Goal: Task Accomplishment & Management: Manage account settings

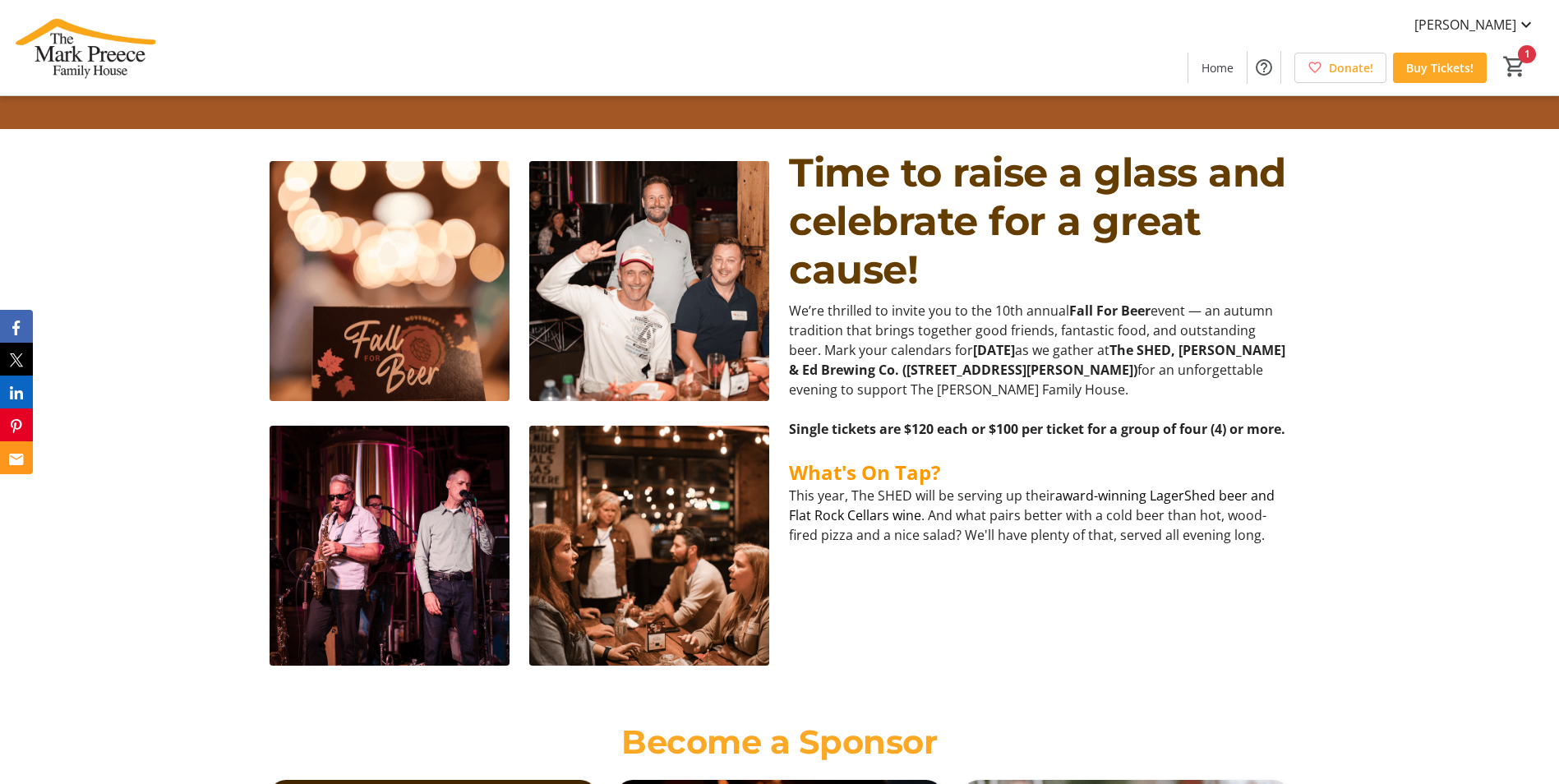
scroll to position [506, 0]
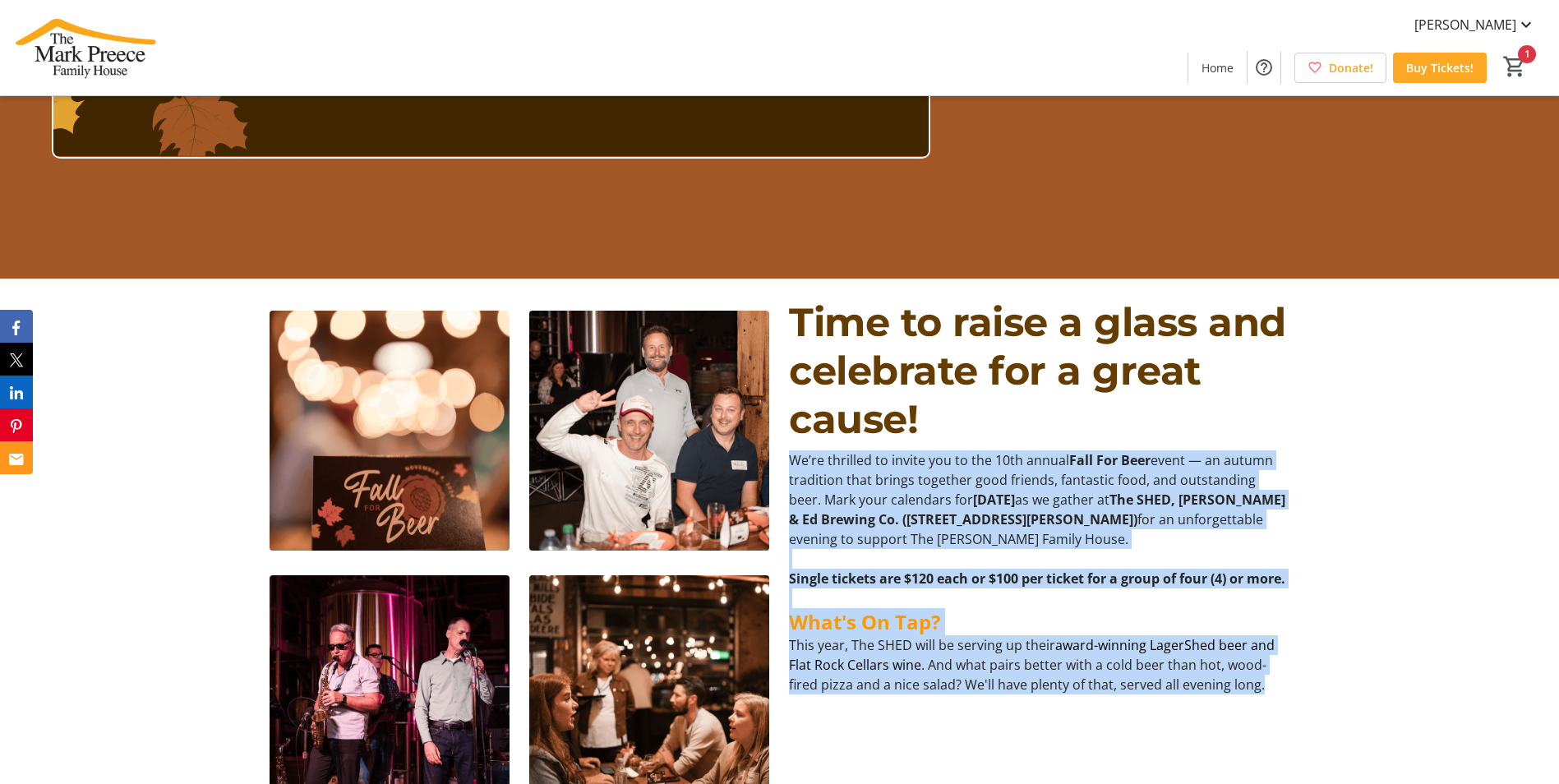
drag, startPoint x: 794, startPoint y: 454, endPoint x: 1264, endPoint y: 701, distance: 531.0
click at [1264, 694] on div "We’re thrilled to invite you to the 10th annual Fall For Beer event — an autumn…" at bounding box center [1039, 573] width 500 height 244
copy div "We’re thrilled to invite you to the 10th annual Fall For Beer event — an autumn…"
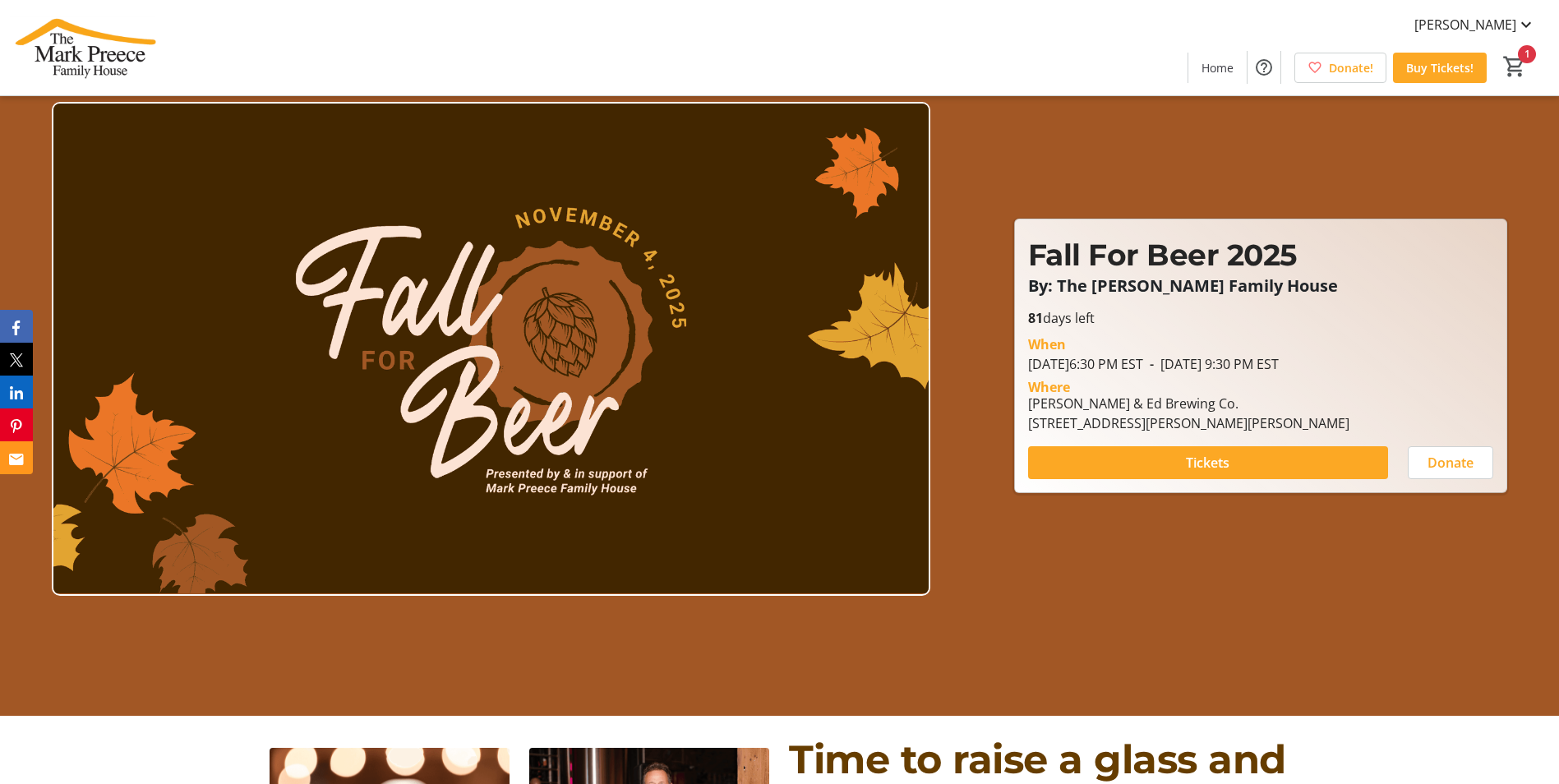
scroll to position [0, 0]
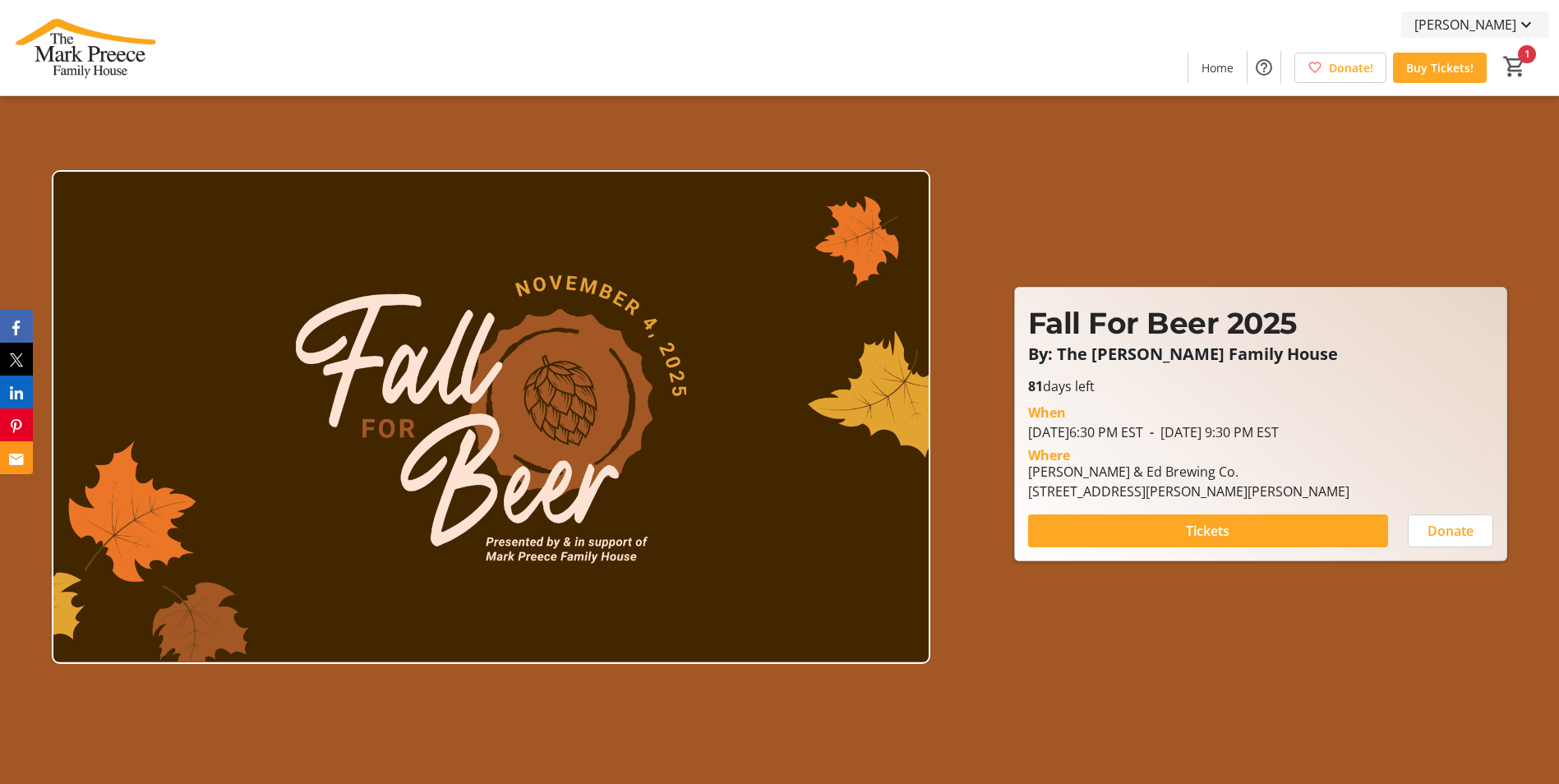
click at [1489, 23] on span "Mary Hatt" at bounding box center [1465, 25] width 102 height 20
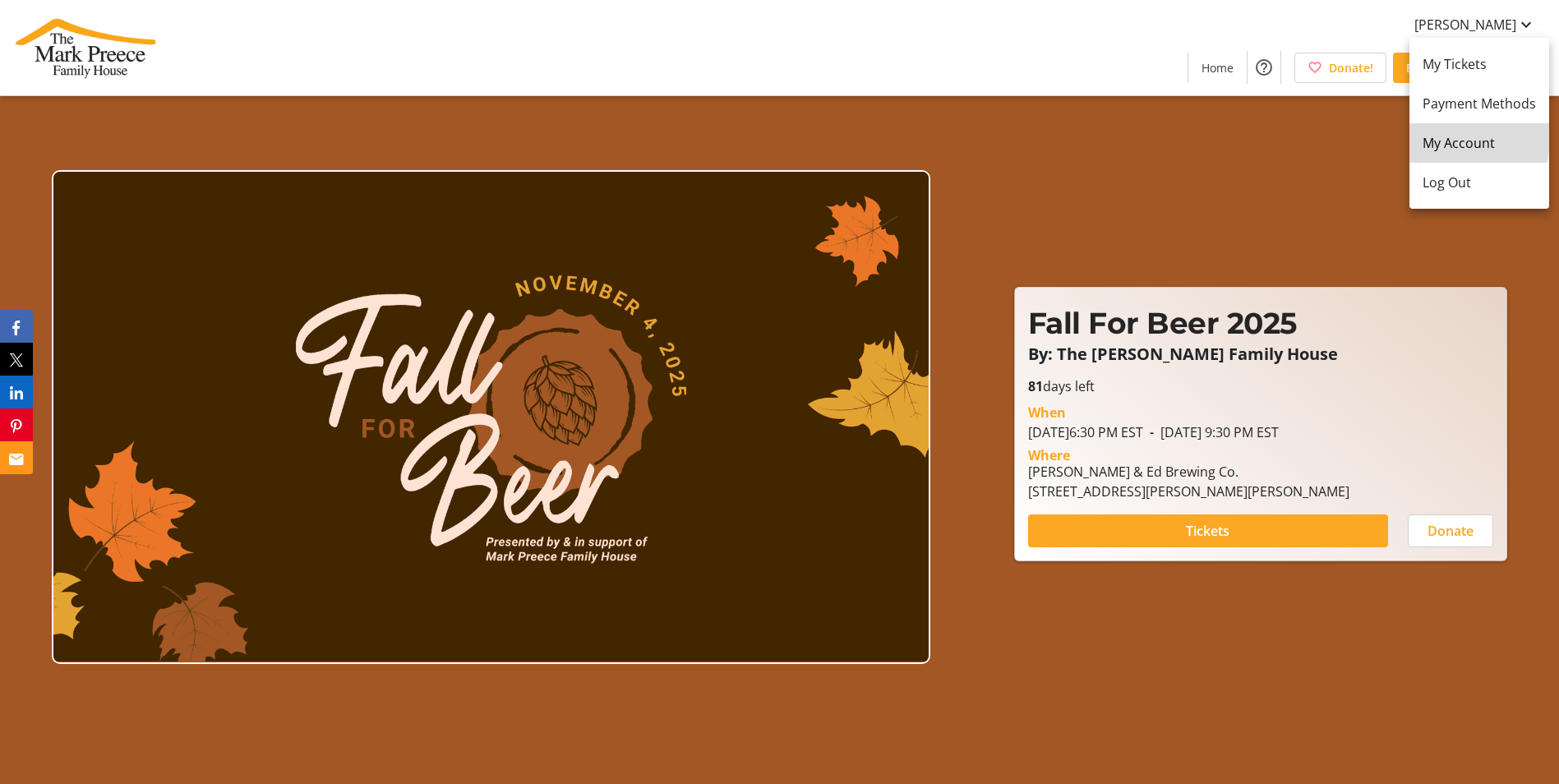
click at [1430, 137] on span "My Account" at bounding box center [1478, 143] width 113 height 20
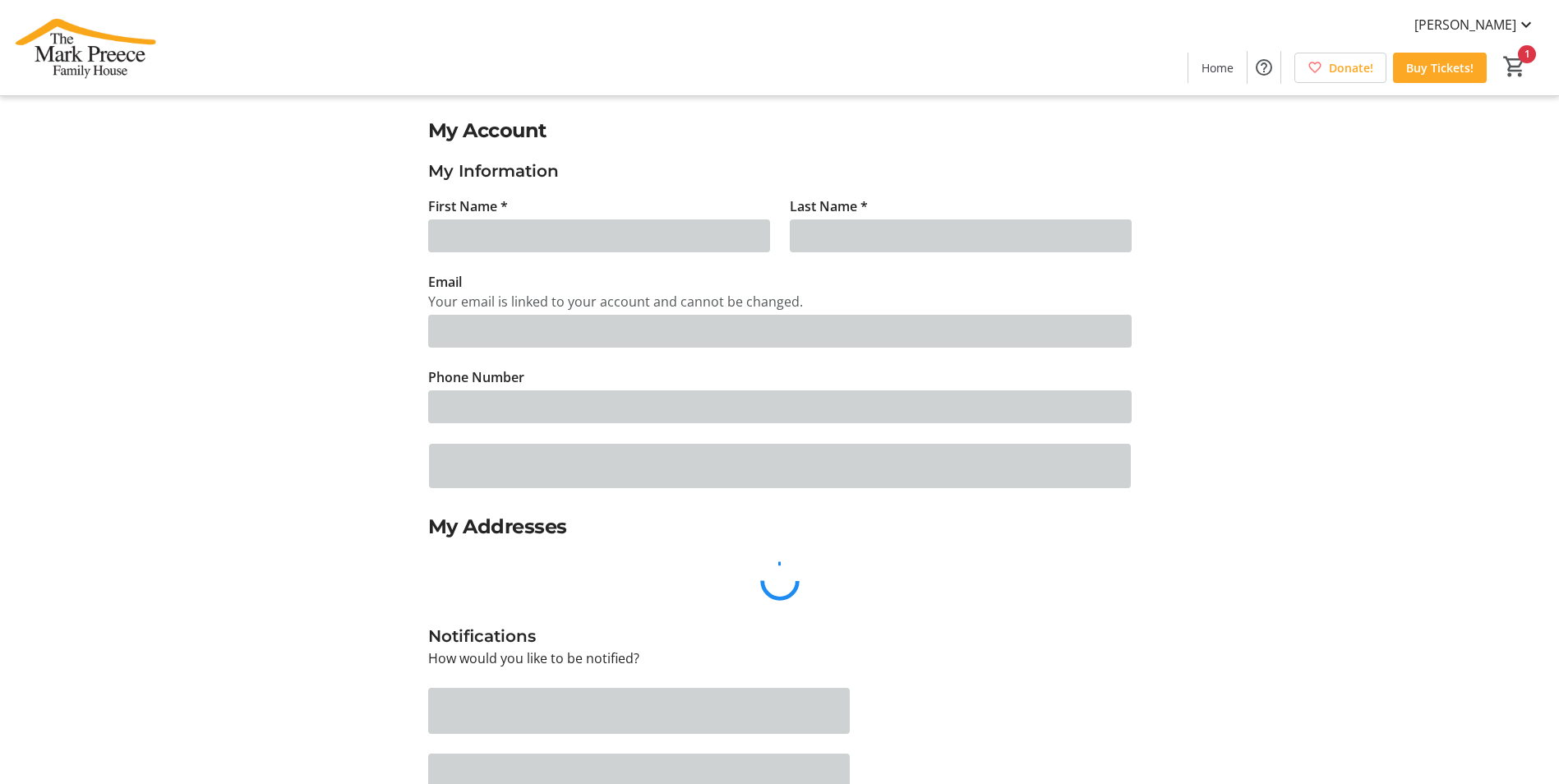
type input "Mary"
type input "Hatt"
type input "mhatt@markpreecehouse.ca"
type input "(905) 529-0770"
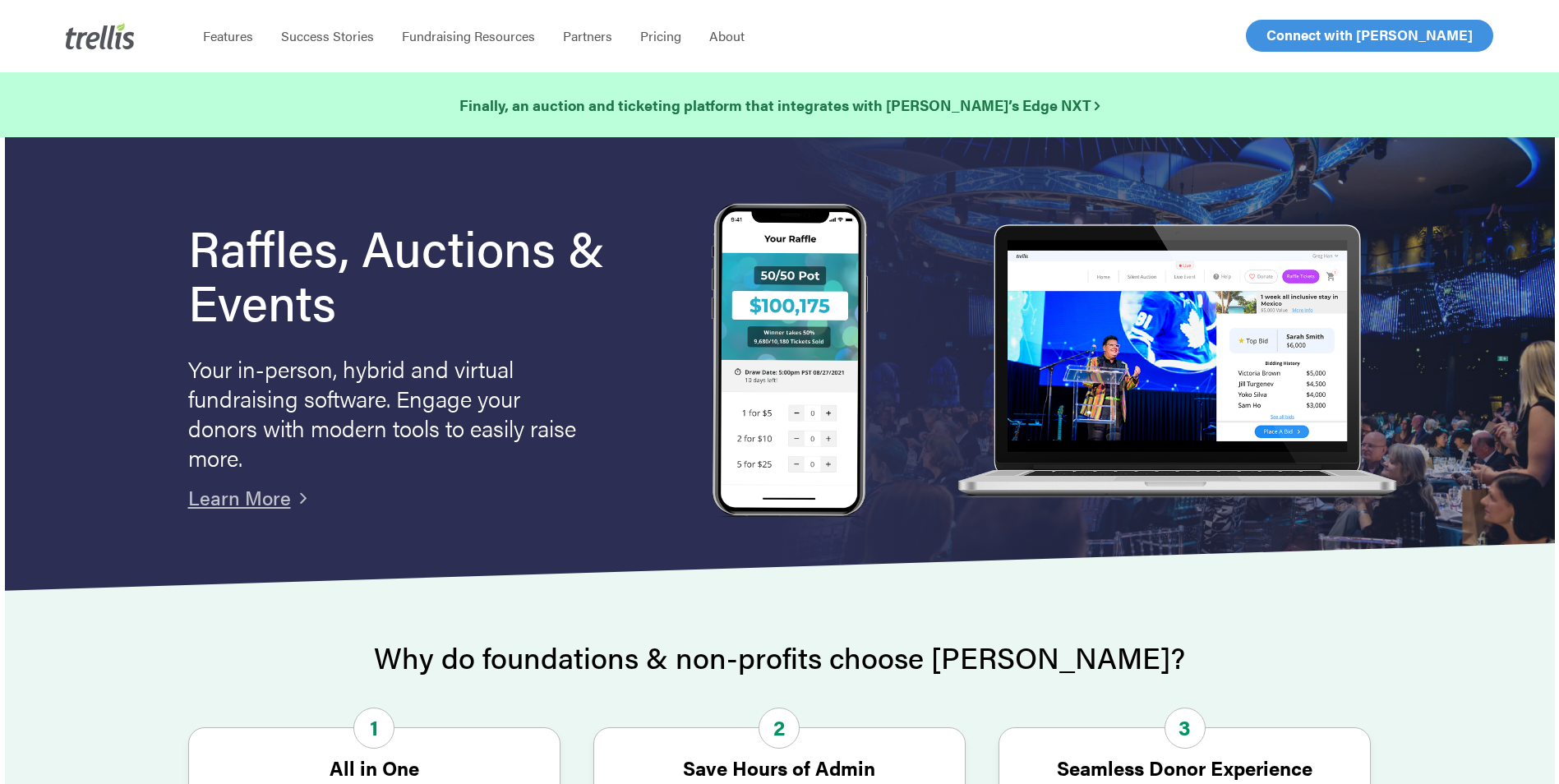
click at [1287, 40] on span "Log In" at bounding box center [1285, 35] width 39 height 20
